Goal: Information Seeking & Learning: Learn about a topic

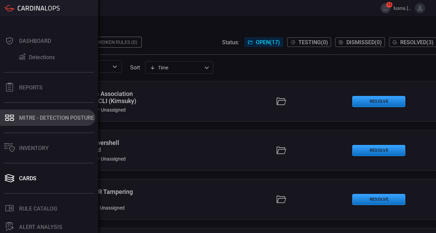
click at [44, 120] on div "MITRE - Detection Posture" at bounding box center [56, 118] width 75 height 6
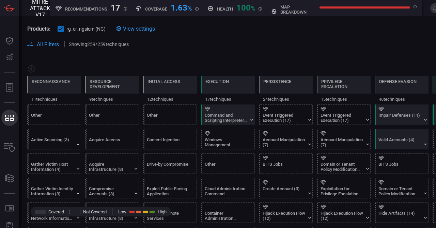
scroll to position [0, 89]
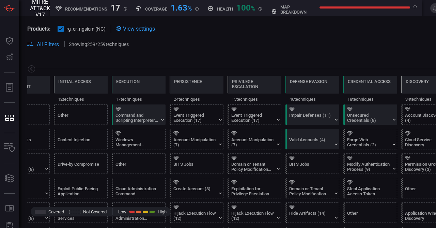
click at [46, 44] on span "All Filters" at bounding box center [48, 44] width 22 height 6
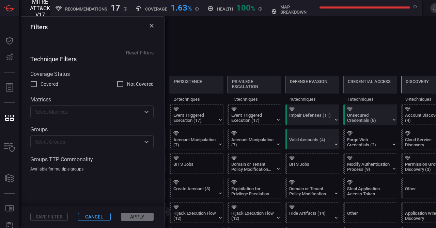
click at [77, 163] on label "Groups TTP Commonality" at bounding box center [61, 159] width 63 height 6
click at [71, 172] on span "Available for multiple groups" at bounding box center [56, 169] width 53 height 5
click at [93, 143] on input "text" at bounding box center [86, 142] width 108 height 9
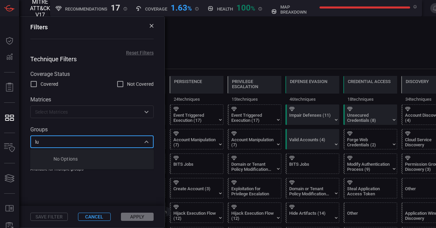
type input "l"
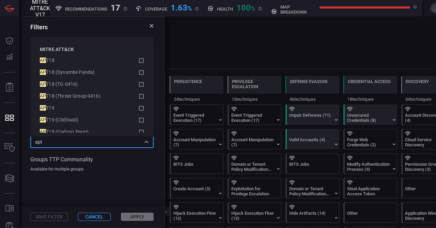
scroll to position [0, 0]
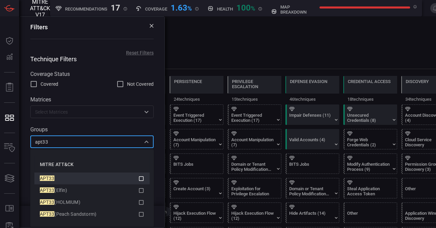
click at [44, 177] on span "APT33" at bounding box center [47, 178] width 15 height 5
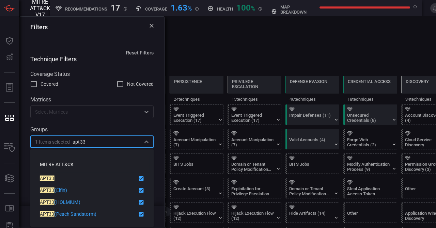
type input "apt33"
click at [112, 69] on div "Technique Filters Coverage Status Covered Not Covered Matrices ​ Groups 1 Items…" at bounding box center [91, 113] width 145 height 116
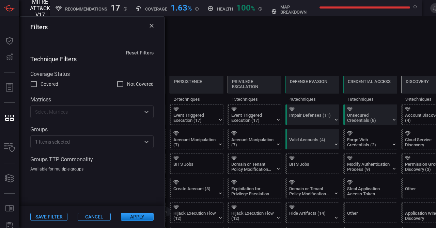
click at [139, 222] on div "Save Filter Cancel Apply" at bounding box center [91, 217] width 145 height 22
click at [139, 218] on button "Apply" at bounding box center [137, 217] width 33 height 8
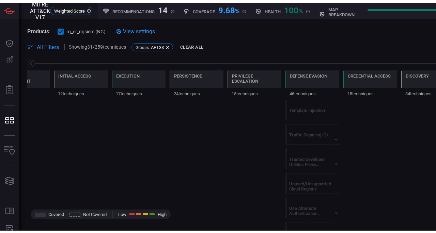
scroll to position [925, 0]
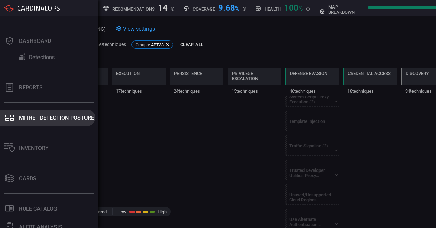
click at [21, 118] on div "MITRE - Detection Posture" at bounding box center [56, 118] width 75 height 6
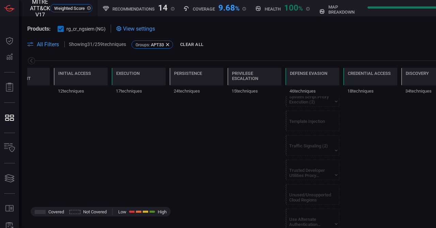
click at [218, 35] on span at bounding box center [276, 36] width 498 height 7
click at [44, 47] on span "All Filters" at bounding box center [48, 44] width 22 height 6
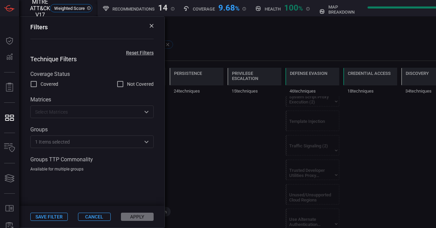
click at [151, 26] on icon at bounding box center [151, 26] width 4 height 4
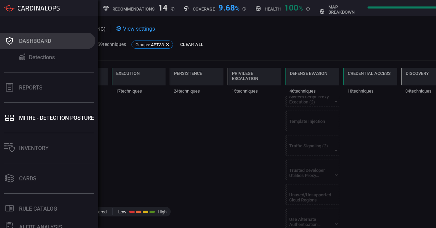
click at [10, 43] on icon at bounding box center [9, 41] width 11 height 10
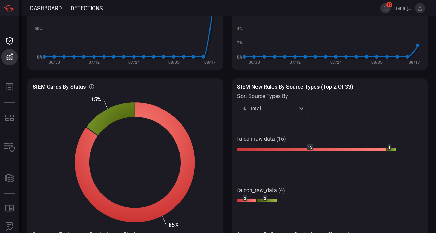
scroll to position [77, 0]
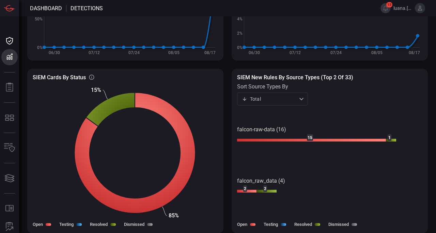
click at [430, 111] on div "Last 90 days quarter ​ SIEM Health Score Over Time SIEM Healthy rules out of to…" at bounding box center [227, 47] width 417 height 217
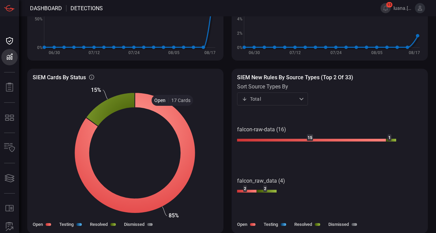
click at [172, 111] on icon at bounding box center [134, 153] width 121 height 121
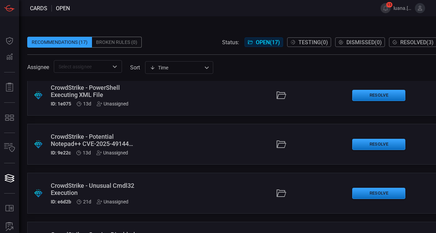
scroll to position [368, 0]
